Goal: Communication & Community: Answer question/provide support

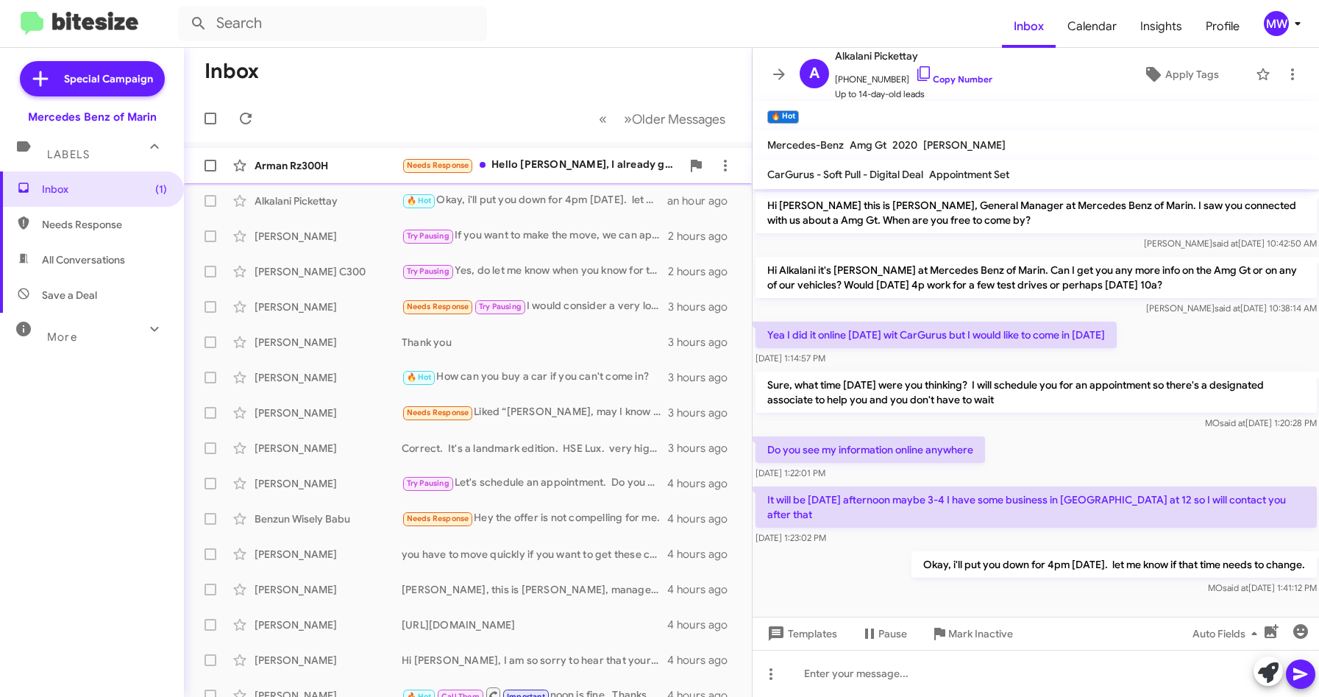
click at [597, 165] on div "Needs Response Hello Omar, I already got a I4 because they had more rebates and…" at bounding box center [542, 165] width 280 height 17
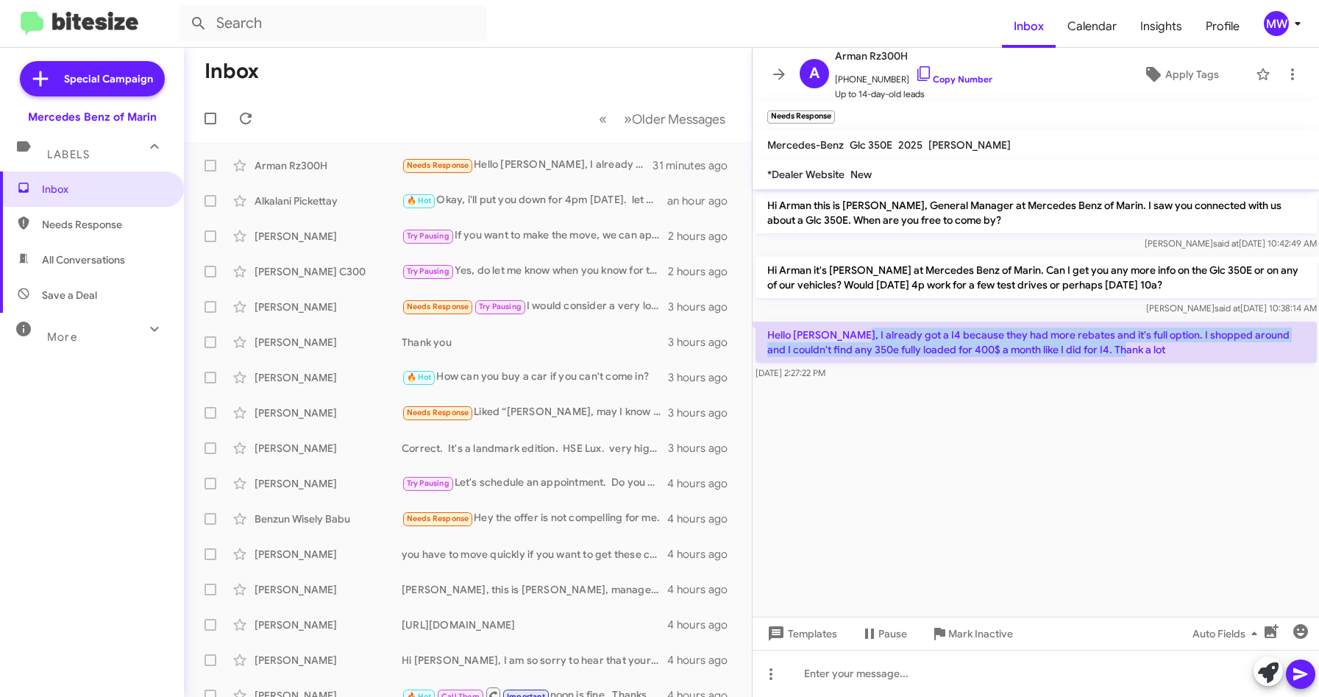
drag, startPoint x: 850, startPoint y: 330, endPoint x: 1118, endPoint y: 353, distance: 268.8
click at [1118, 353] on p "Hello Omar, I already got a I4 because they had more rebates and it's full opti…" at bounding box center [1036, 342] width 561 height 41
drag, startPoint x: 1118, startPoint y: 353, endPoint x: 1090, endPoint y: 478, distance: 127.4
click at [1094, 431] on cdk-virtual-scroll-viewport "Hi Arman this is Omar Ibrahimi, General Manager at Mercedes Benz of Marin. I sa…" at bounding box center [1036, 402] width 567 height 427
